Goal: Find specific page/section

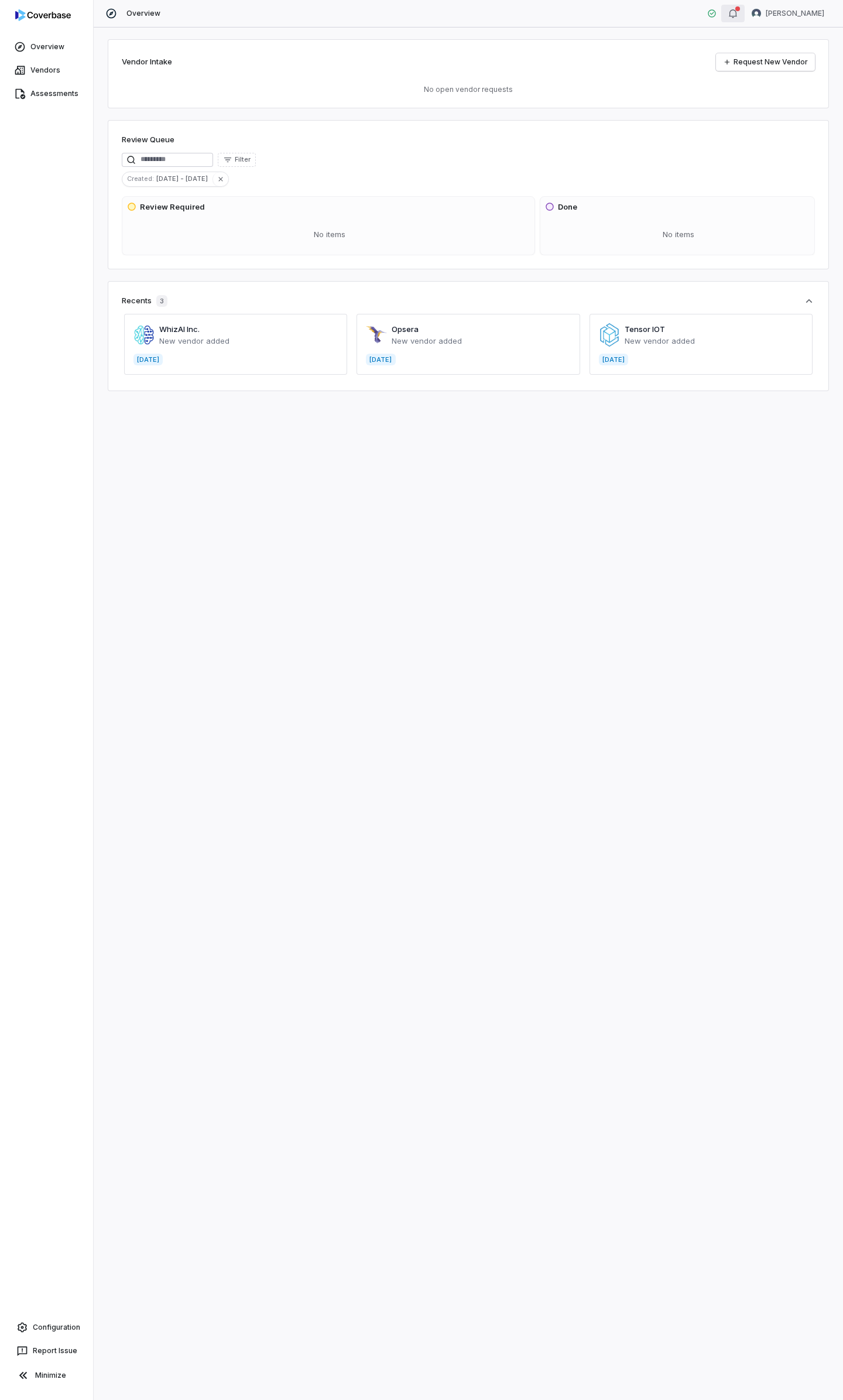
click at [738, 18] on icon "button" at bounding box center [733, 13] width 9 height 9
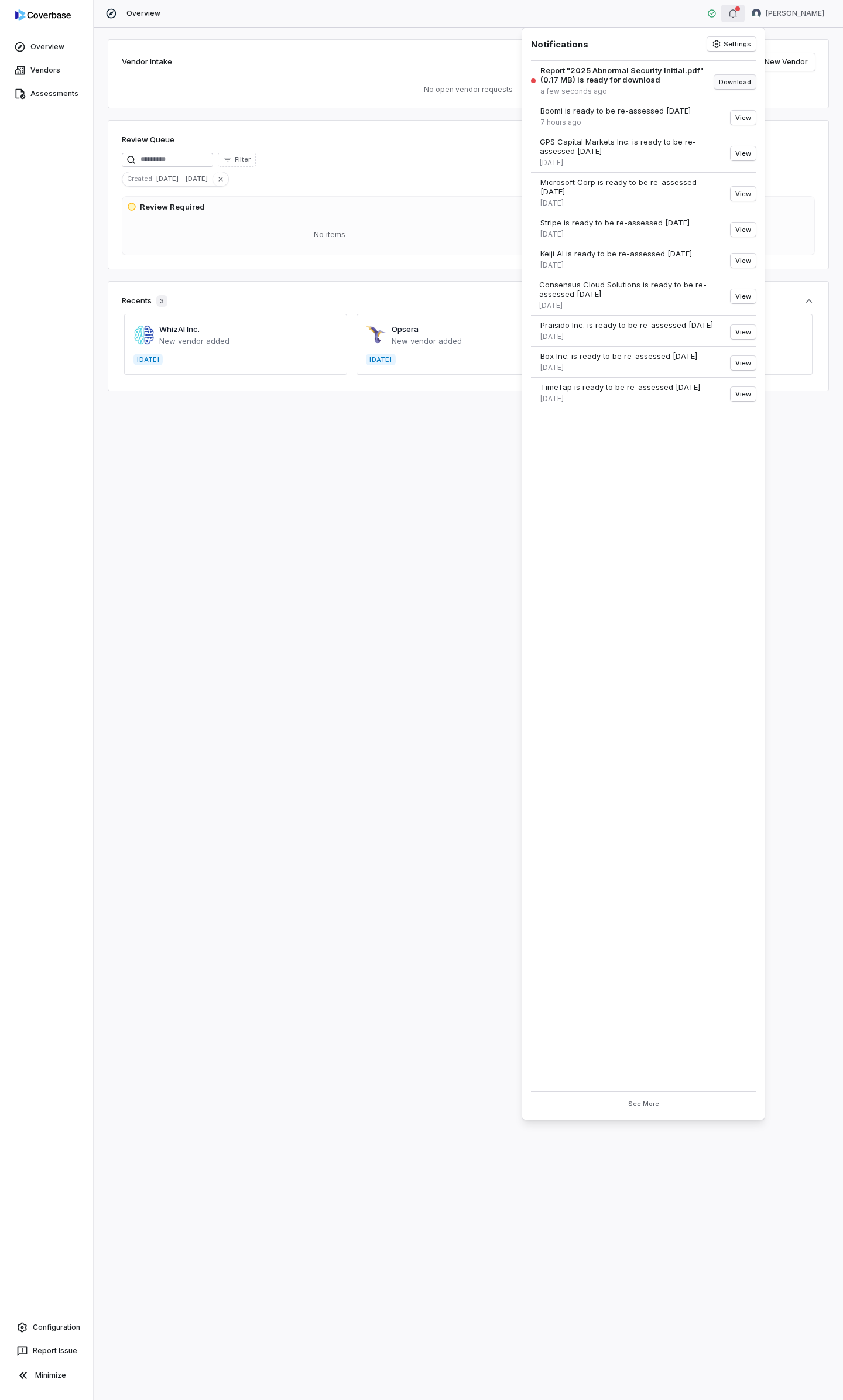
click at [742, 85] on button "Download" at bounding box center [735, 82] width 41 height 14
click at [408, 535] on div "Vendor Intake Request New Vendor No open vendor requests Review Queue Filter Cr…" at bounding box center [468, 714] width 750 height 1372
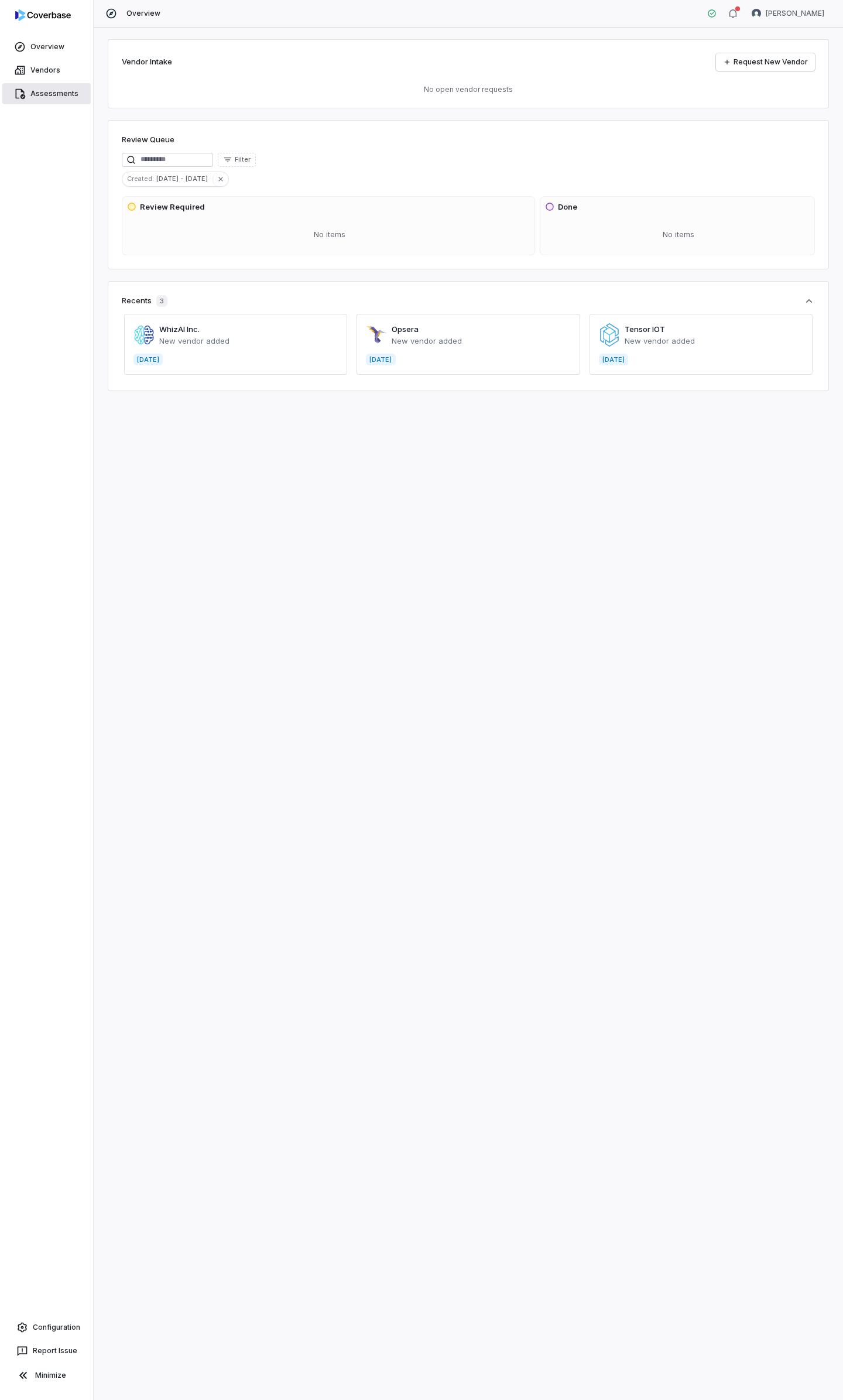
click at [38, 92] on link "Assessments" at bounding box center [46, 94] width 88 height 21
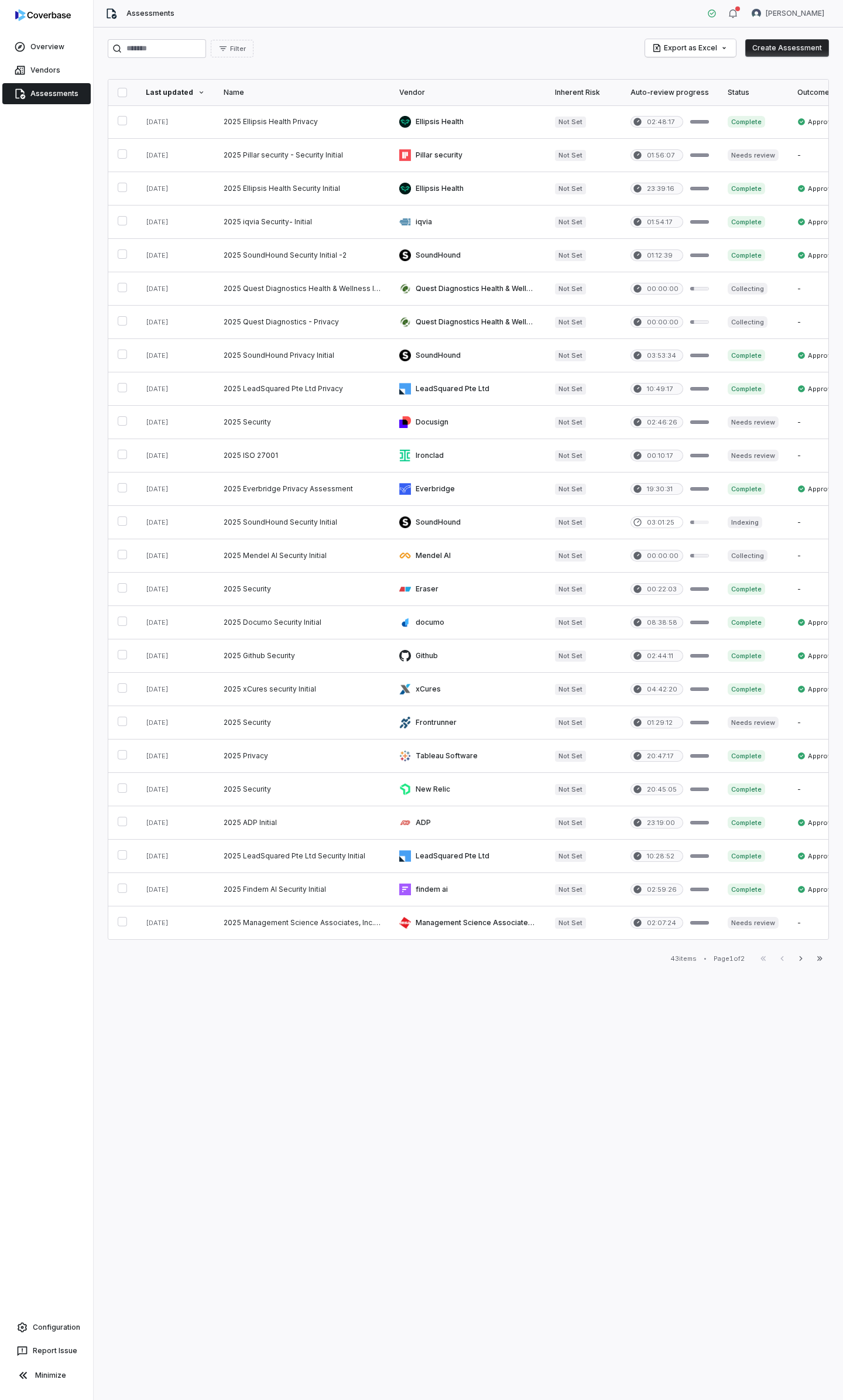
click at [31, 250] on div "Overview Vendors Assessments Configuration Report Issue Minimize" at bounding box center [46, 700] width 93 height 1400
